Goal: Answer question/provide support: Share knowledge or assist other users

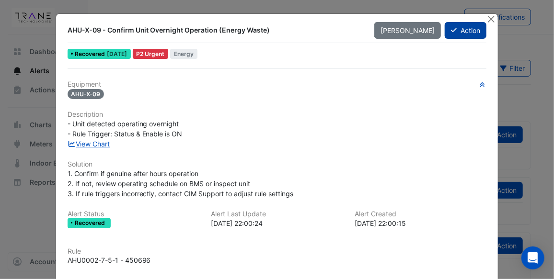
click at [462, 26] on button "Action" at bounding box center [466, 30] width 42 height 17
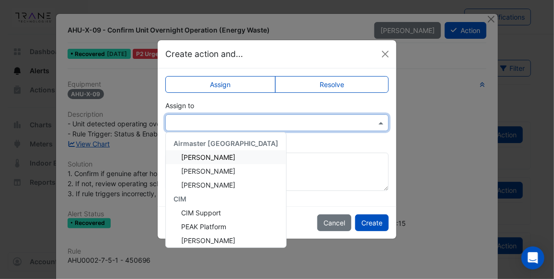
click at [379, 124] on span at bounding box center [382, 123] width 12 height 10
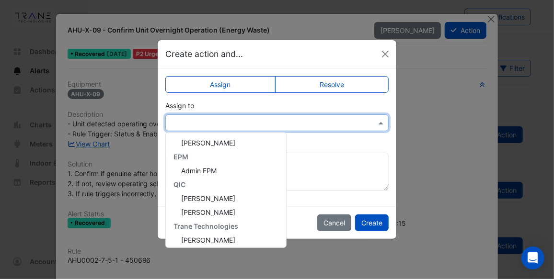
scroll to position [101, 0]
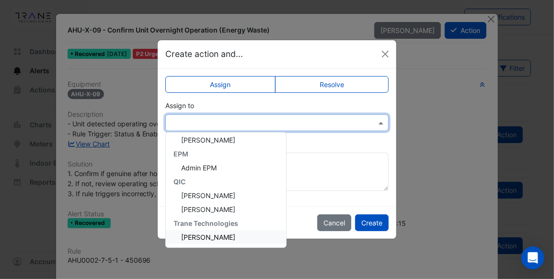
click at [220, 234] on span "[PERSON_NAME]" at bounding box center [208, 237] width 54 height 8
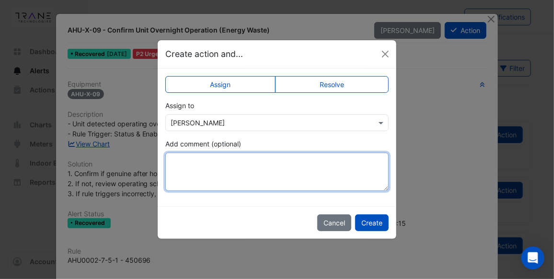
click at [243, 161] on textarea "Add comment (optional)" at bounding box center [276, 172] width 223 height 38
paste textarea "**********"
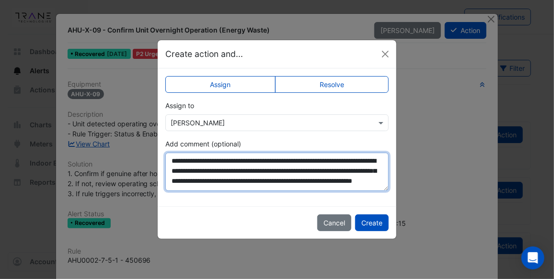
scroll to position [4, 0]
type textarea "**********"
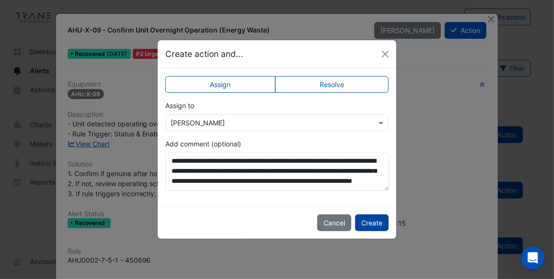
click at [375, 221] on button "Create" at bounding box center [372, 223] width 34 height 17
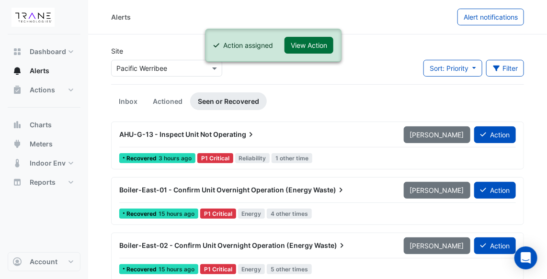
click at [303, 46] on button "View Action" at bounding box center [309, 45] width 49 height 17
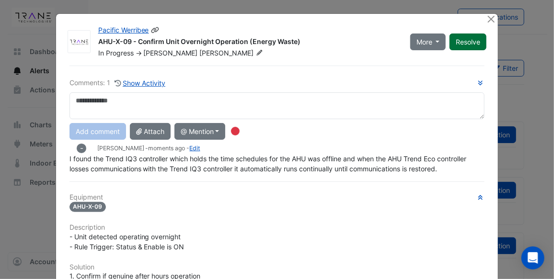
click at [466, 41] on button "Resolve" at bounding box center [468, 42] width 37 height 17
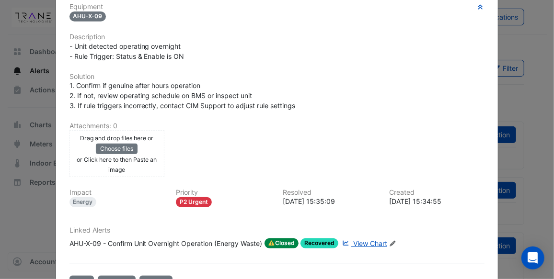
scroll to position [201, 0]
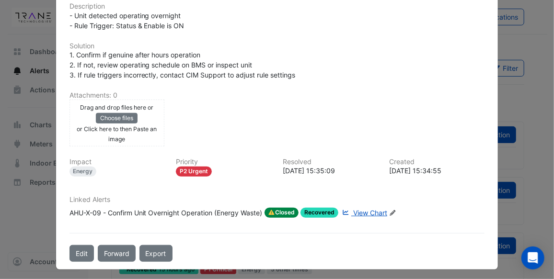
click at [282, 209] on span "Closed" at bounding box center [282, 213] width 35 height 11
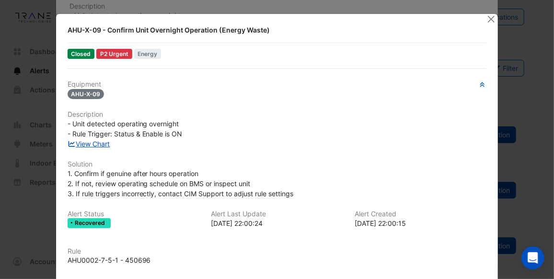
click at [77, 55] on span "Closed" at bounding box center [81, 54] width 27 height 10
click at [491, 17] on button "Close" at bounding box center [491, 19] width 10 height 10
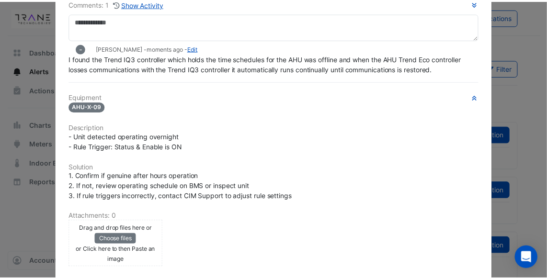
scroll to position [0, 0]
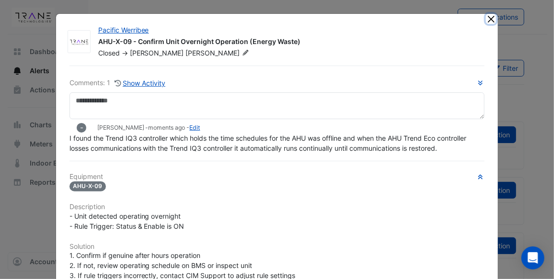
click at [486, 19] on button "Close" at bounding box center [491, 19] width 10 height 10
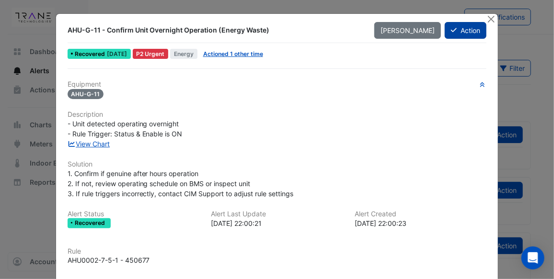
click at [465, 28] on button "Action" at bounding box center [466, 30] width 42 height 17
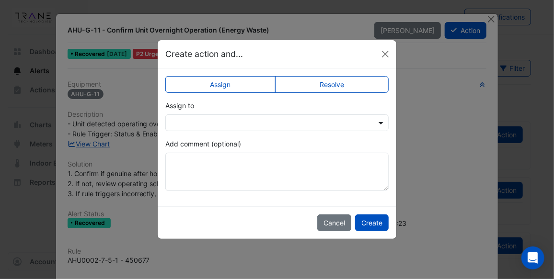
click at [384, 122] on span at bounding box center [382, 123] width 12 height 10
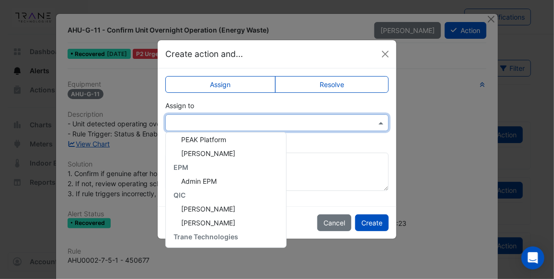
scroll to position [101, 0]
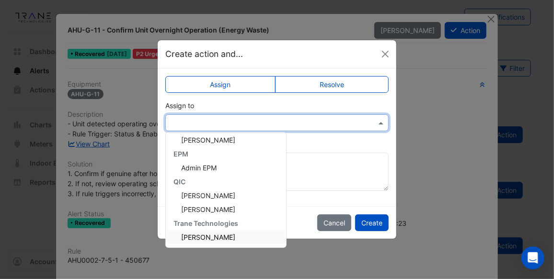
click at [231, 232] on div "Nicholas Gilmour" at bounding box center [226, 238] width 120 height 14
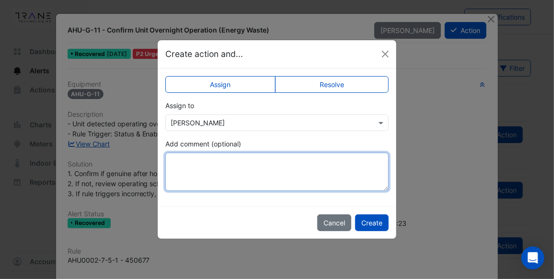
click at [225, 162] on textarea "Add comment (optional)" at bounding box center [276, 172] width 223 height 38
paste textarea "**********"
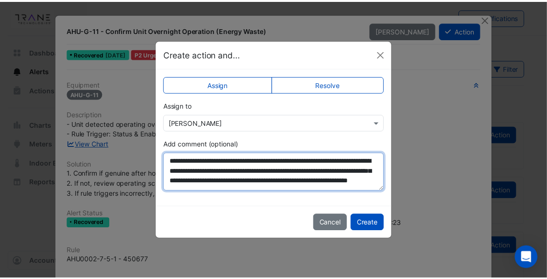
scroll to position [4, 0]
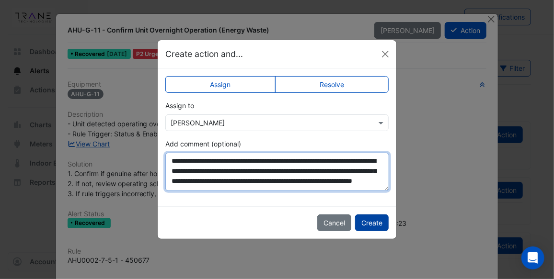
type textarea "**********"
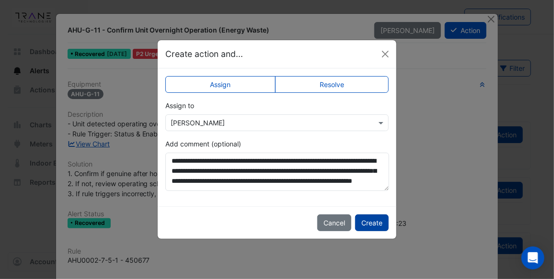
click at [376, 222] on button "Create" at bounding box center [372, 223] width 34 height 17
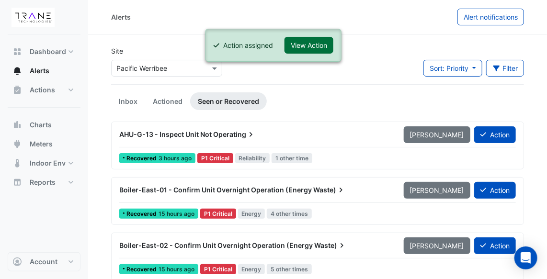
click at [318, 42] on button "View Action" at bounding box center [309, 45] width 49 height 17
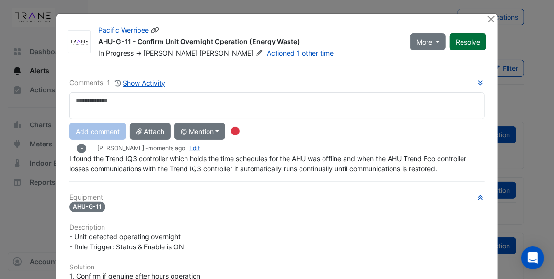
click at [461, 42] on button "Resolve" at bounding box center [468, 42] width 37 height 17
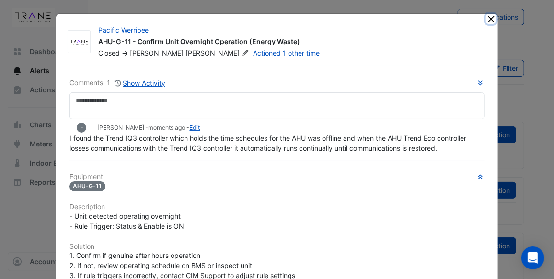
click at [490, 19] on button "Close" at bounding box center [491, 19] width 10 height 10
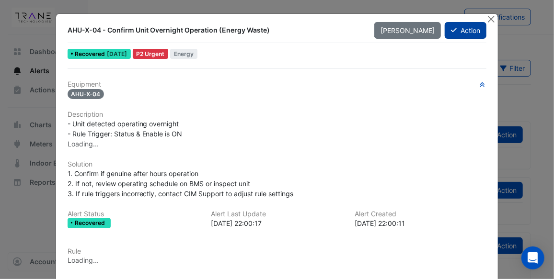
click at [458, 29] on button "Action" at bounding box center [466, 30] width 42 height 17
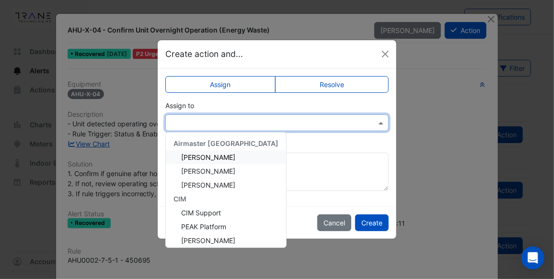
click at [382, 122] on span at bounding box center [382, 123] width 12 height 10
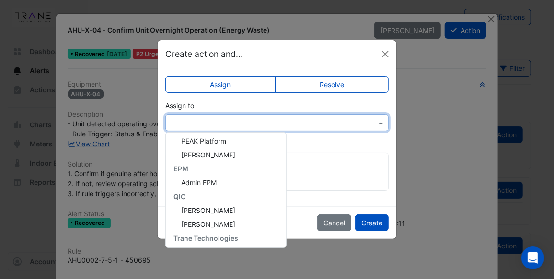
scroll to position [101, 0]
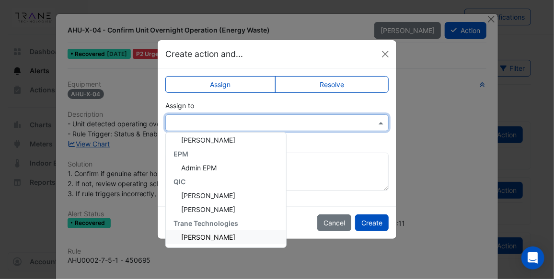
click at [224, 233] on span "[PERSON_NAME]" at bounding box center [208, 237] width 54 height 8
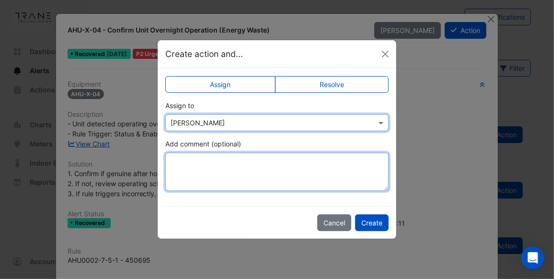
click at [245, 158] on textarea "Add comment (optional)" at bounding box center [276, 172] width 223 height 38
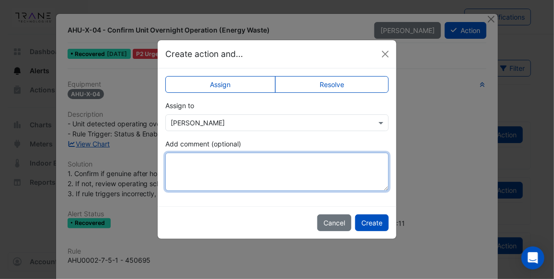
paste textarea "**********"
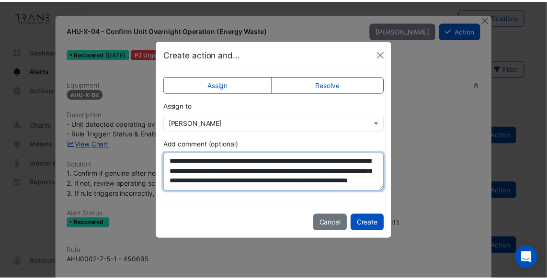
scroll to position [4, 0]
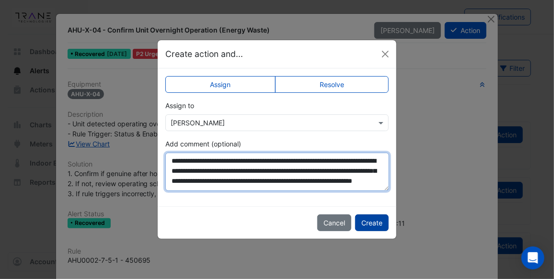
type textarea "**********"
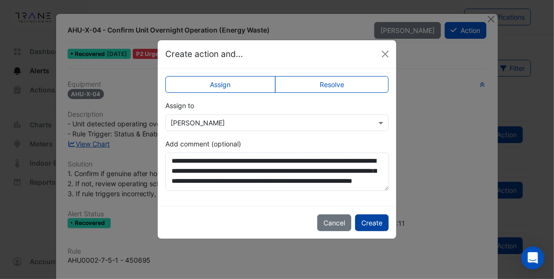
click at [374, 224] on button "Create" at bounding box center [372, 223] width 34 height 17
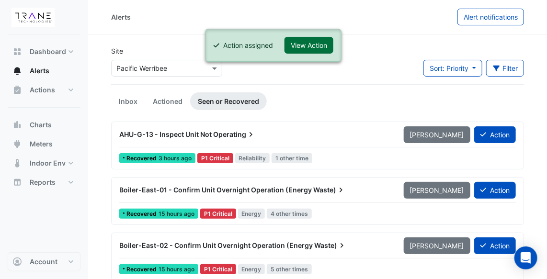
click at [310, 47] on button "View Action" at bounding box center [309, 45] width 49 height 17
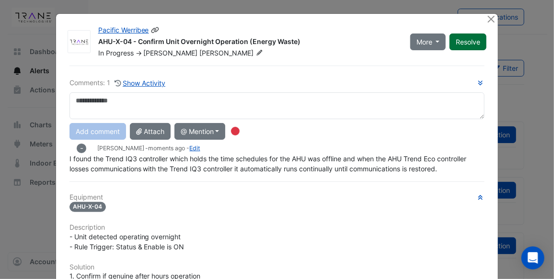
click at [472, 41] on button "Resolve" at bounding box center [468, 42] width 37 height 17
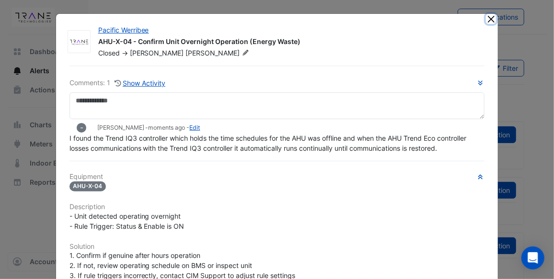
click at [488, 18] on button "Close" at bounding box center [491, 19] width 10 height 10
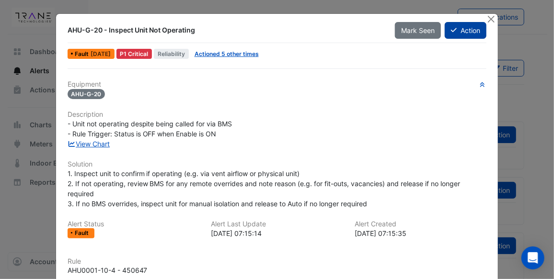
click at [462, 29] on button "Action" at bounding box center [466, 30] width 42 height 17
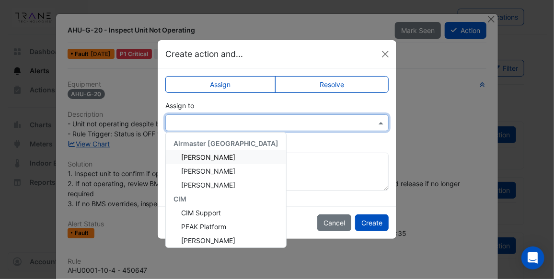
click at [383, 121] on span at bounding box center [382, 123] width 12 height 10
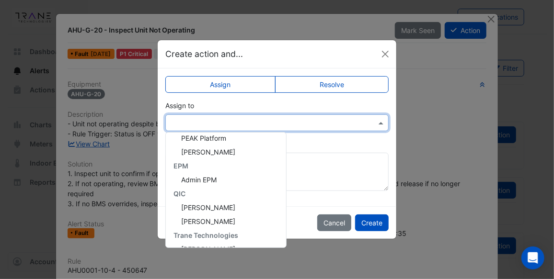
scroll to position [101, 0]
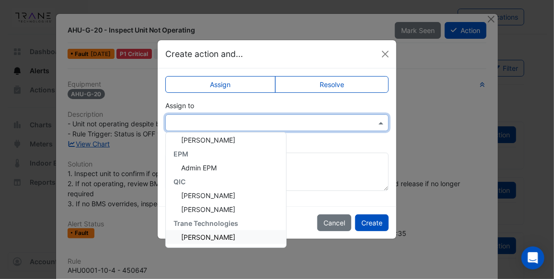
click at [227, 235] on span "[PERSON_NAME]" at bounding box center [208, 237] width 54 height 8
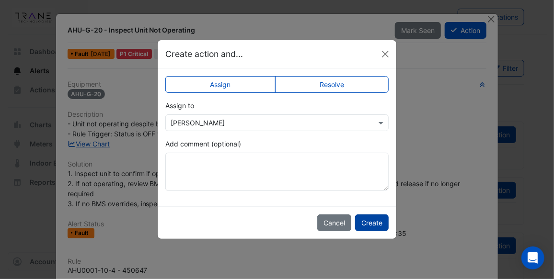
click at [366, 221] on button "Create" at bounding box center [372, 223] width 34 height 17
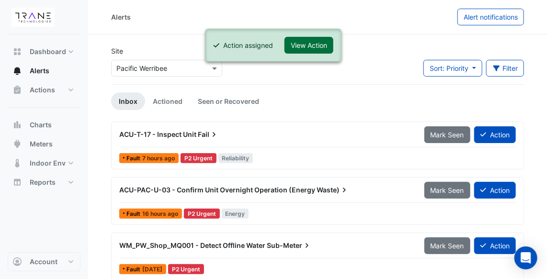
click at [320, 47] on button "View Action" at bounding box center [309, 45] width 49 height 17
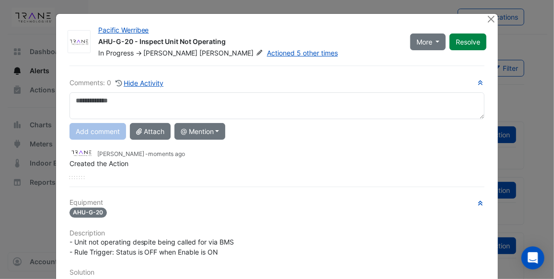
click at [146, 104] on textarea at bounding box center [277, 106] width 416 height 27
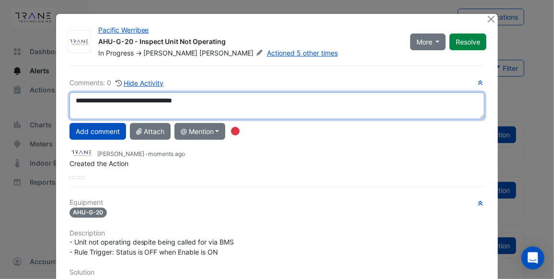
drag, startPoint x: 202, startPoint y: 111, endPoint x: 68, endPoint y: 103, distance: 134.9
click at [69, 103] on textarea "**********" at bounding box center [277, 106] width 416 height 27
paste textarea "**********"
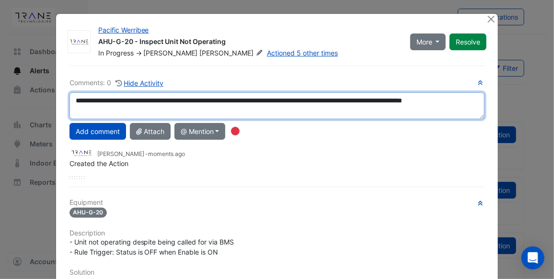
scroll to position [6, 0]
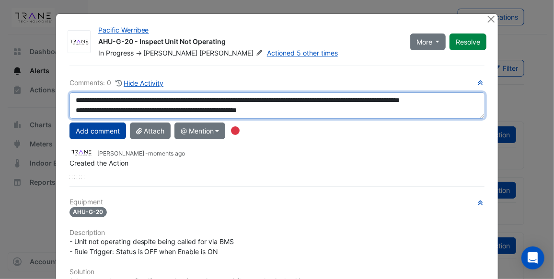
type textarea "**********"
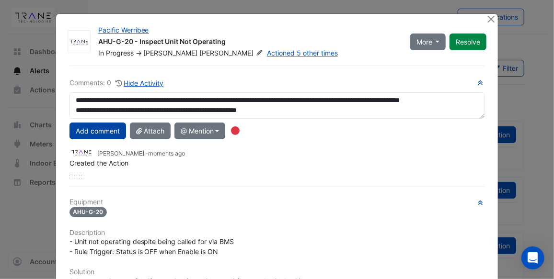
click at [88, 127] on button "Add comment" at bounding box center [97, 131] width 57 height 17
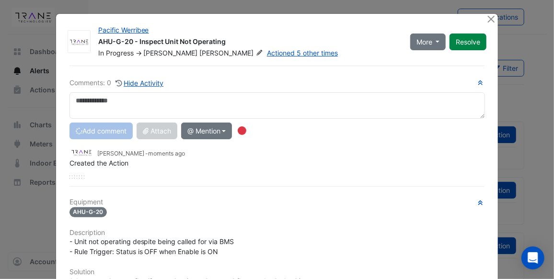
scroll to position [0, 0]
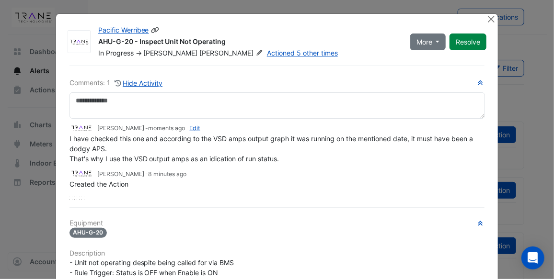
click at [463, 41] on button "Resolve" at bounding box center [468, 42] width 37 height 17
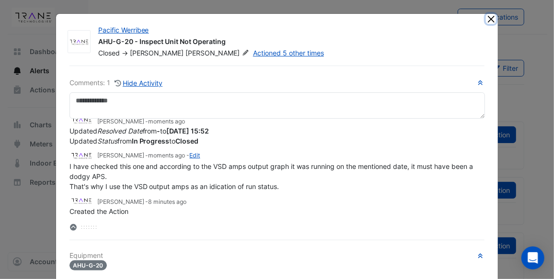
click at [488, 15] on button "Close" at bounding box center [491, 19] width 10 height 10
